Goal: Navigation & Orientation: Find specific page/section

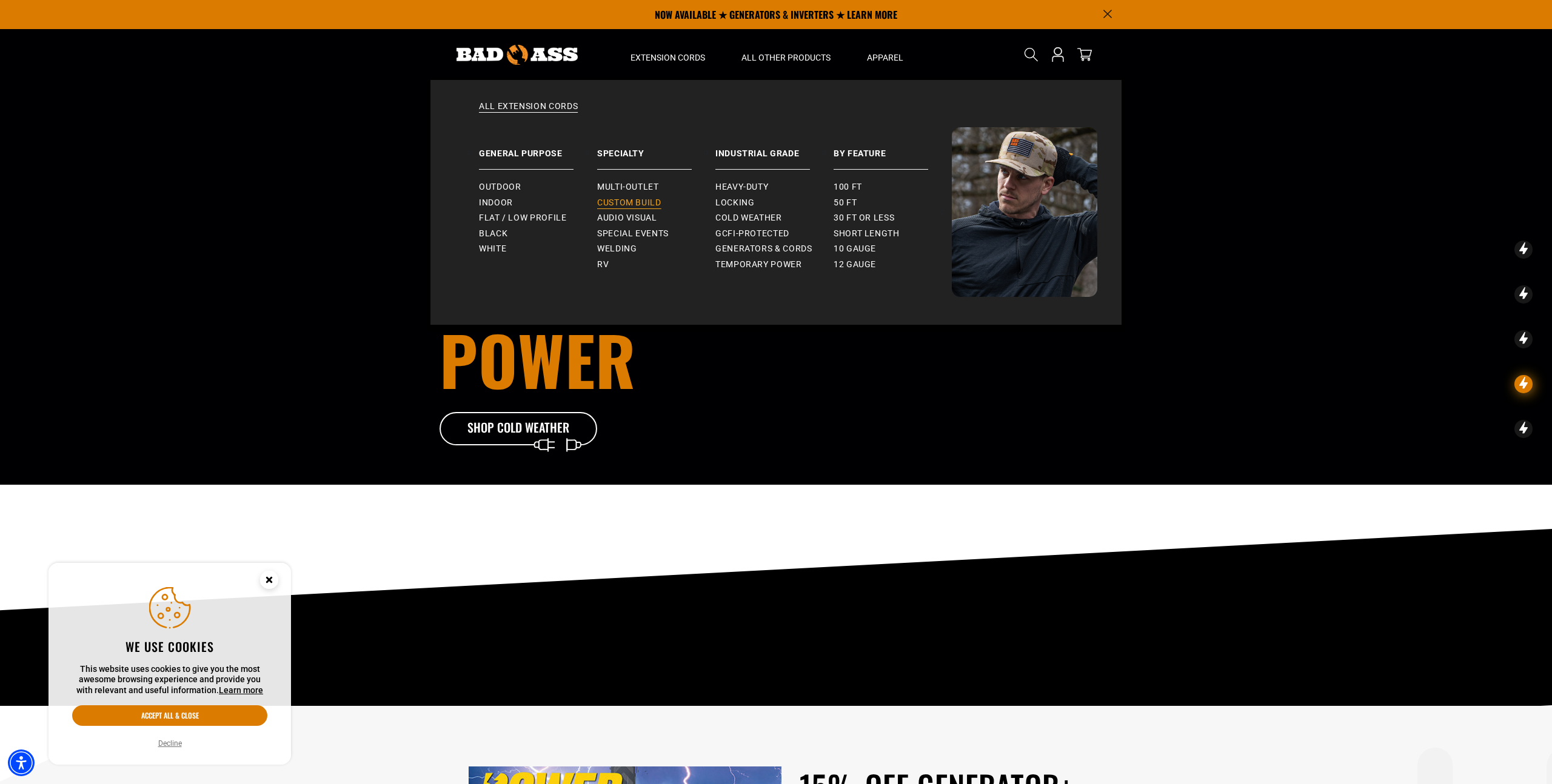
click at [644, 208] on span "Custom Build" at bounding box center [629, 203] width 64 height 11
